Goal: Navigation & Orientation: Find specific page/section

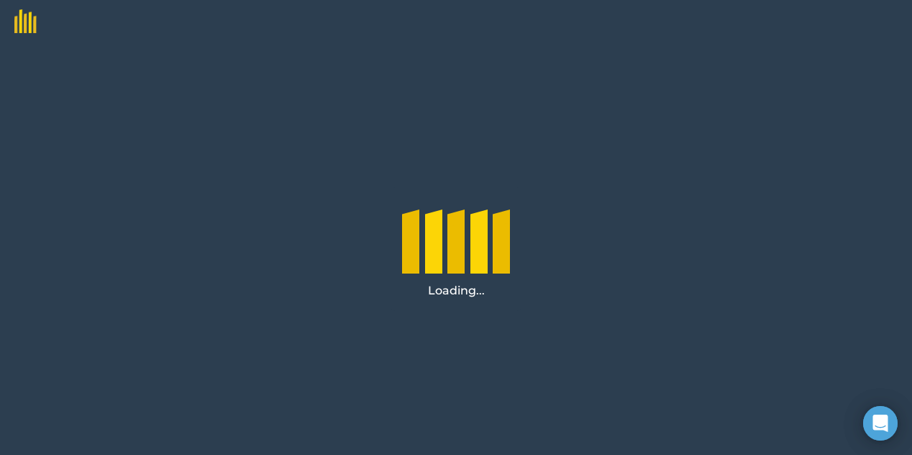
click at [633, 213] on div "Loading..." at bounding box center [456, 248] width 912 height 411
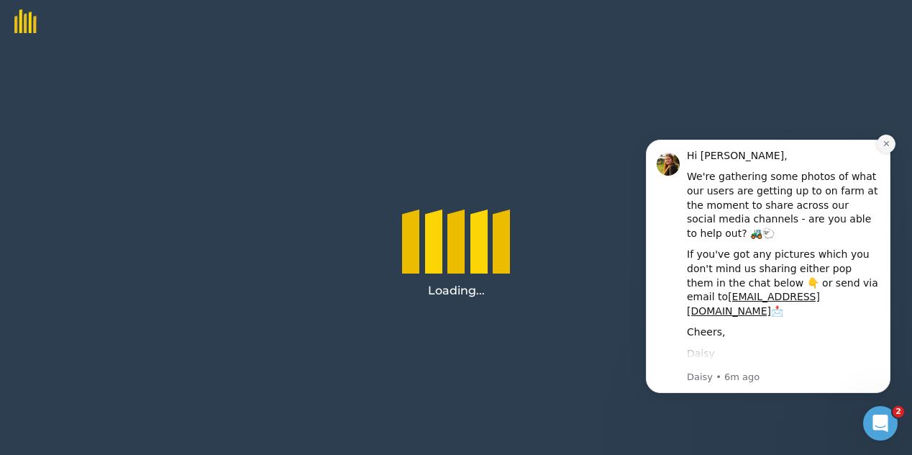
click at [885, 142] on icon "Dismiss notification" at bounding box center [885, 143] width 5 height 5
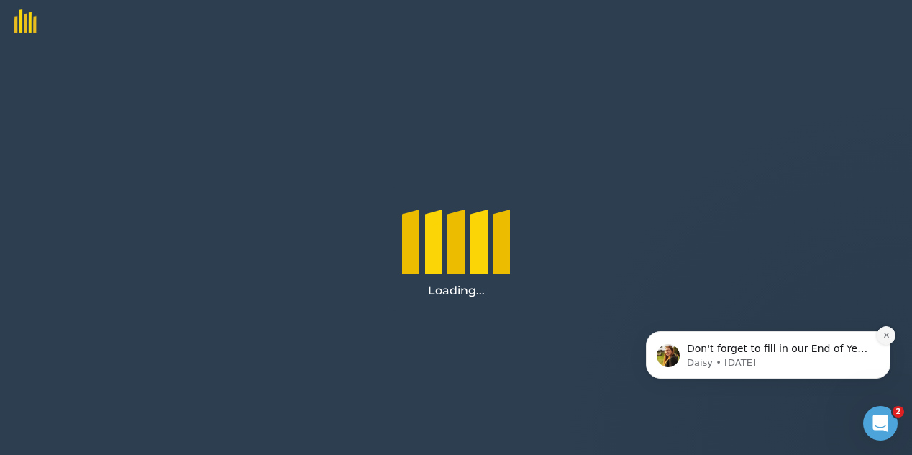
click at [886, 332] on icon "Dismiss notification" at bounding box center [887, 335] width 8 height 8
